Goal: Task Accomplishment & Management: Use online tool/utility

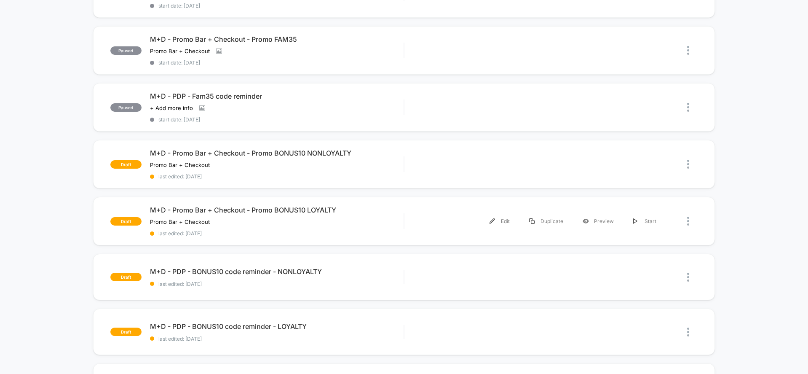
scroll to position [343, 0]
click at [599, 164] on div "Preview" at bounding box center [598, 164] width 51 height 19
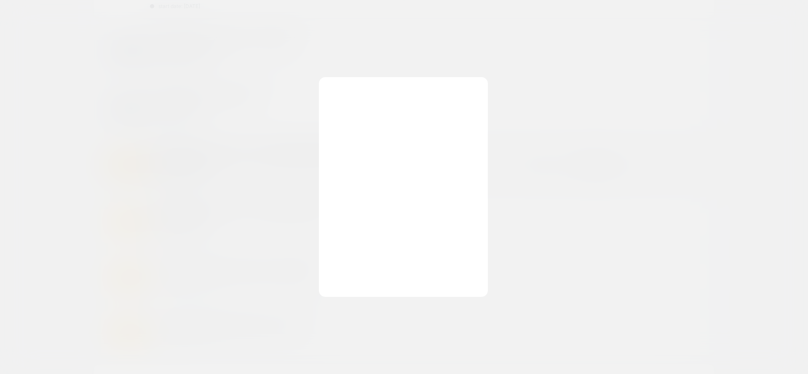
scroll to position [0, 0]
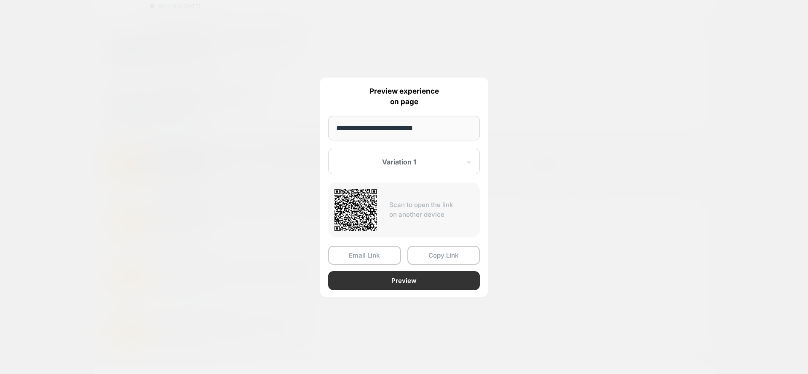
click at [380, 283] on button "Preview" at bounding box center [404, 280] width 152 height 19
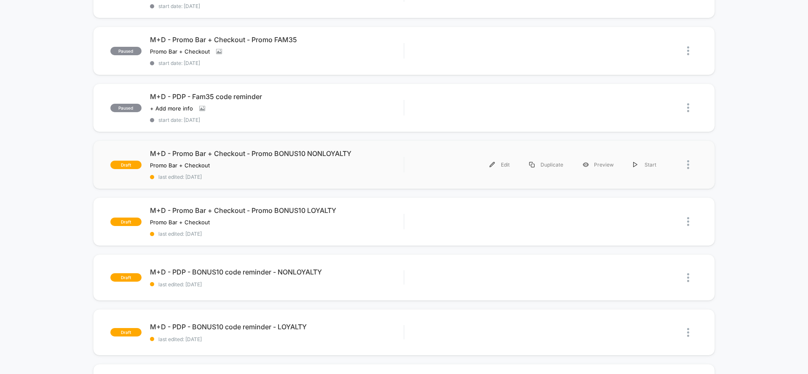
scroll to position [344, 0]
click at [496, 161] on div "Edit" at bounding box center [500, 164] width 40 height 19
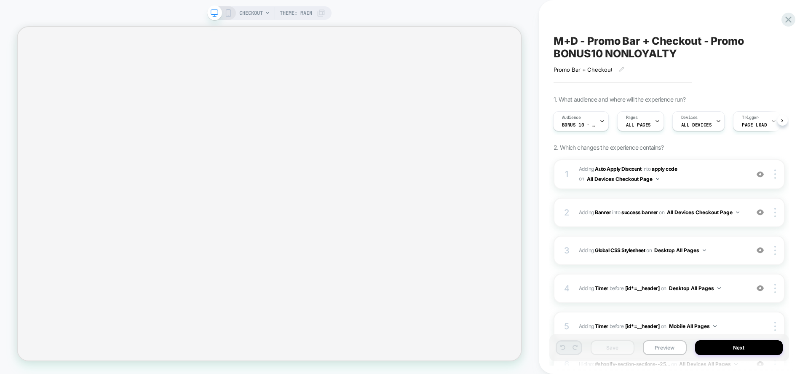
scroll to position [3, 0]
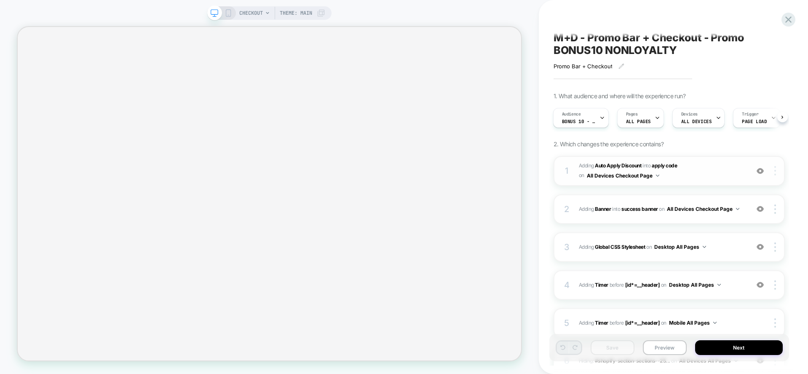
click at [777, 172] on div at bounding box center [776, 170] width 16 height 9
click at [687, 171] on span "#_loomi_addon_1754589542951_dup1754599656_dup1755269517_dup1755273973 Adding Au…" at bounding box center [662, 171] width 166 height 20
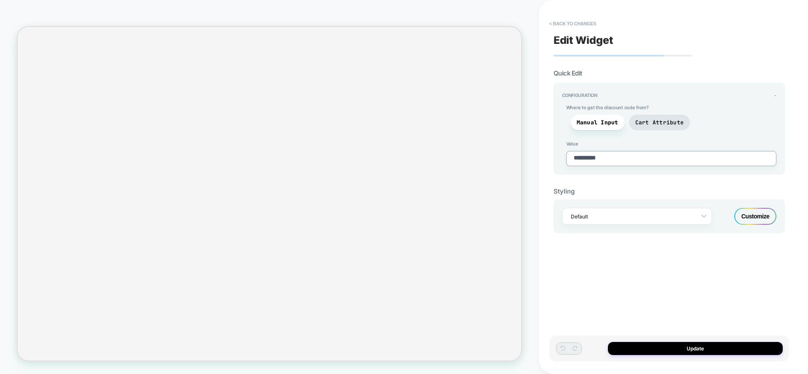
click at [573, 163] on textarea "**********" at bounding box center [671, 158] width 210 height 15
click at [656, 123] on span "Cart Attribute" at bounding box center [659, 122] width 49 height 7
click at [602, 120] on span "Manual Input" at bounding box center [598, 122] width 42 height 7
click at [760, 215] on div "Customize" at bounding box center [755, 216] width 42 height 17
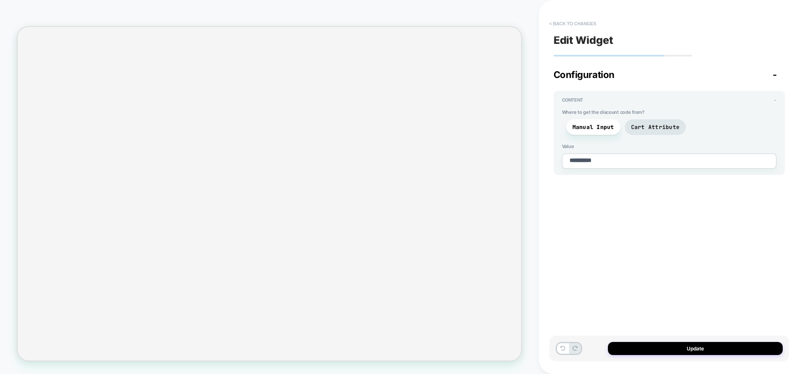
click at [569, 24] on button "< Back to changes" at bounding box center [573, 23] width 56 height 13
type textarea "*"
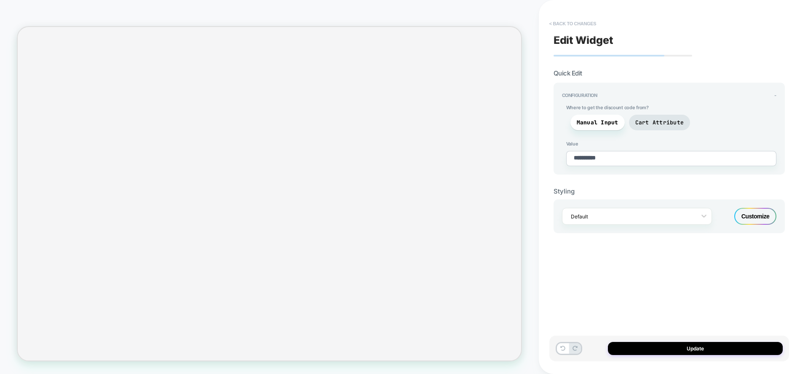
click at [569, 24] on button "< Back to changes" at bounding box center [573, 23] width 56 height 13
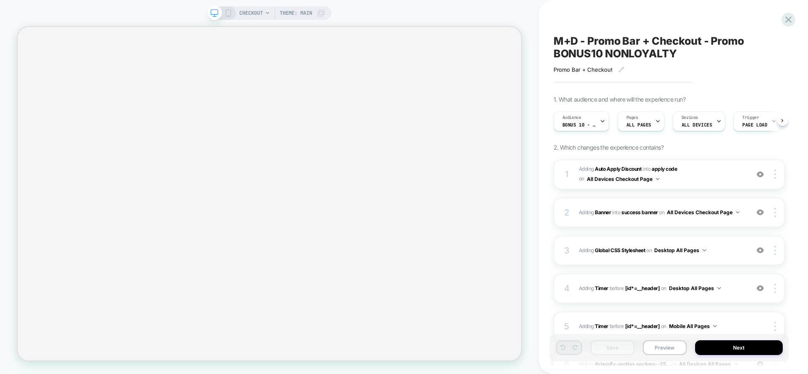
scroll to position [0, 0]
click at [604, 121] on icon at bounding box center [602, 120] width 5 height 5
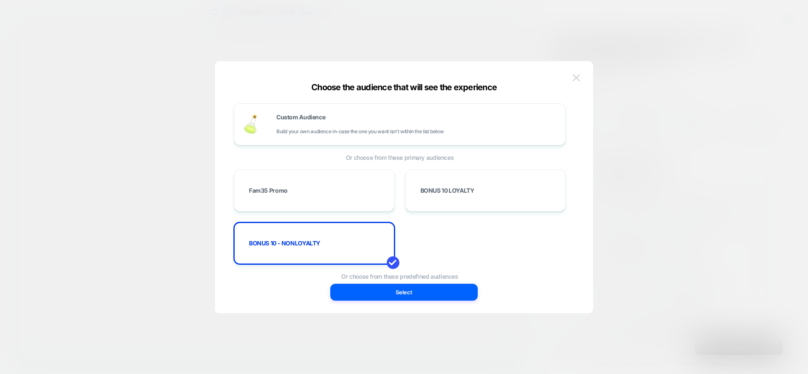
click at [578, 75] on img at bounding box center [577, 77] width 8 height 7
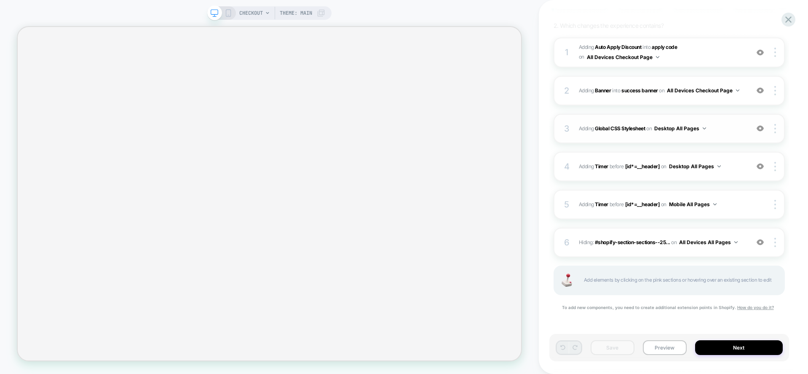
scroll to position [122, 0]
click at [757, 247] on div "6 Hiding : #shopify-section-sections--25... #shopify-section-sections--25170927…" at bounding box center [669, 241] width 231 height 29
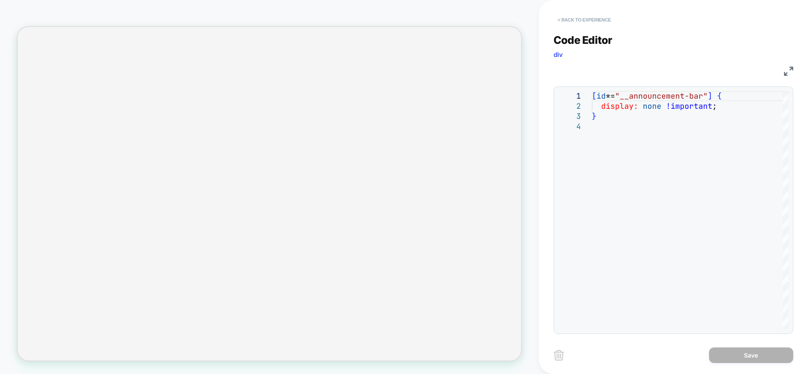
click at [588, 17] on button "< Back to experience" at bounding box center [585, 19] width 62 height 13
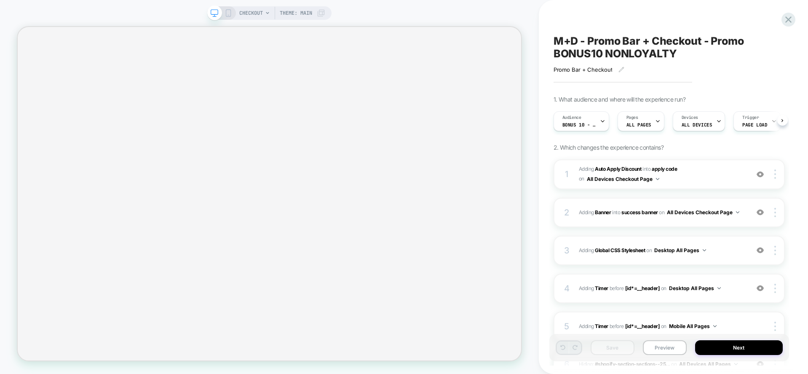
scroll to position [0, 0]
click at [783, 23] on icon at bounding box center [788, 19] width 11 height 11
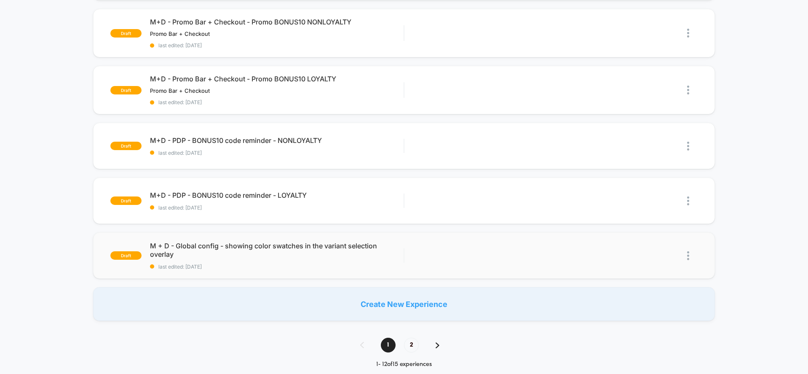
scroll to position [475, 0]
click at [586, 199] on icon at bounding box center [586, 200] width 6 height 5
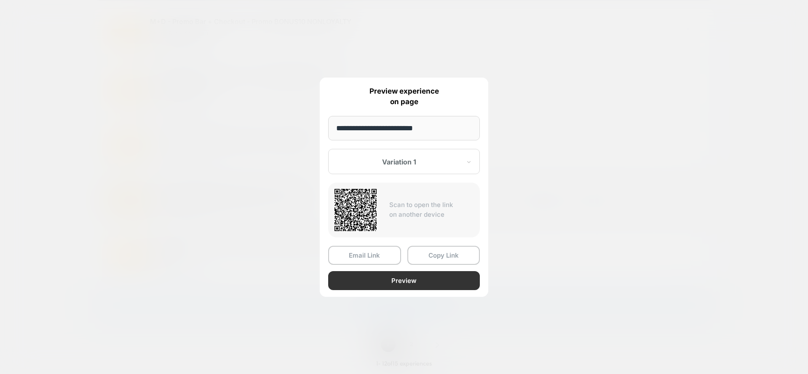
click at [396, 285] on button "Preview" at bounding box center [404, 280] width 152 height 19
